Goal: Use online tool/utility: Use online tool/utility

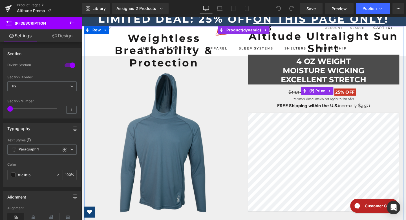
scroll to position [13, 0]
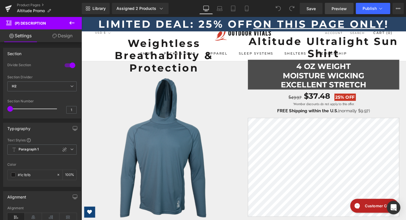
click at [338, 10] on span "Preview" at bounding box center [339, 9] width 15 height 6
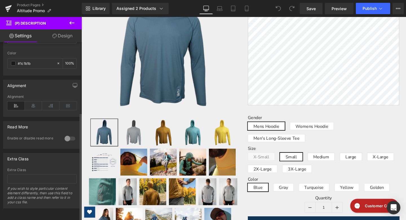
scroll to position [0, 0]
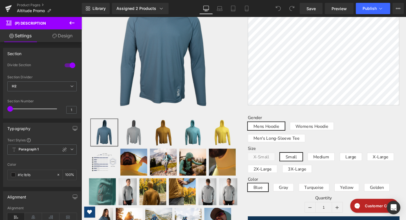
click at [62, 30] on link "Design" at bounding box center [62, 35] width 41 height 13
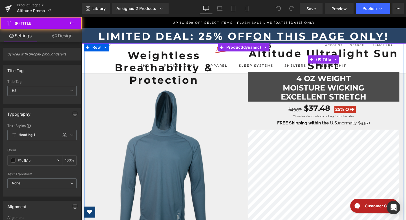
click at [292, 60] on link "Altitude Ultralight Sun Shirt" at bounding box center [336, 62] width 159 height 26
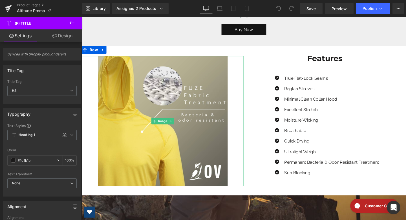
scroll to position [658, 0]
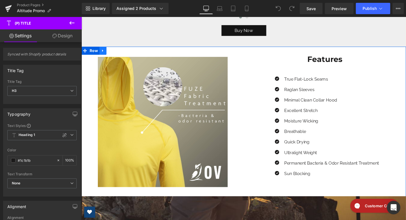
click at [105, 54] on icon at bounding box center [104, 52] width 4 height 4
click at [96, 53] on span "Row" at bounding box center [95, 52] width 12 height 8
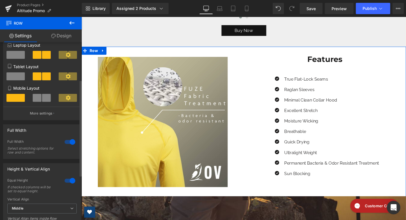
scroll to position [0, 0]
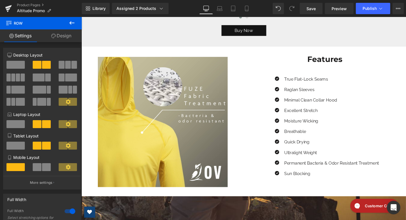
click at [70, 24] on icon at bounding box center [72, 22] width 7 height 7
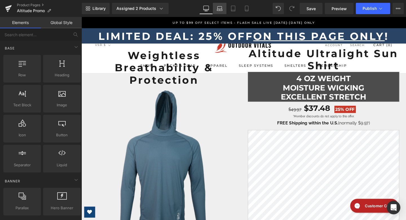
click at [221, 11] on icon at bounding box center [220, 9] width 6 height 6
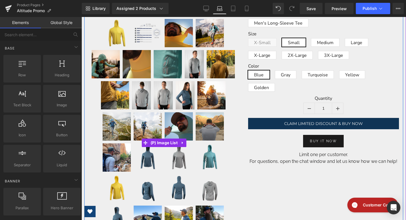
scroll to position [247, 0]
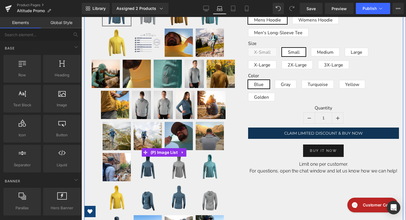
click at [139, 88] on img at bounding box center [137, 74] width 28 height 28
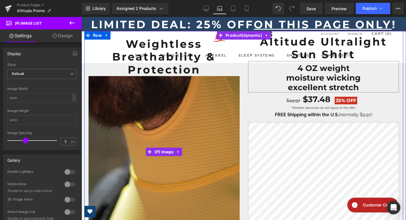
scroll to position [0, 0]
